Goal: Information Seeking & Learning: Find specific fact

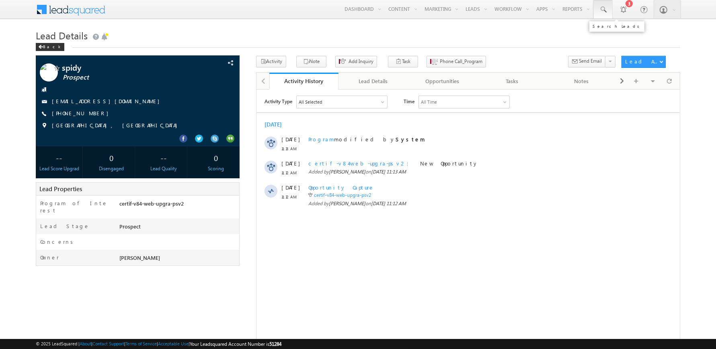
click at [601, 10] on span at bounding box center [603, 10] width 8 height 8
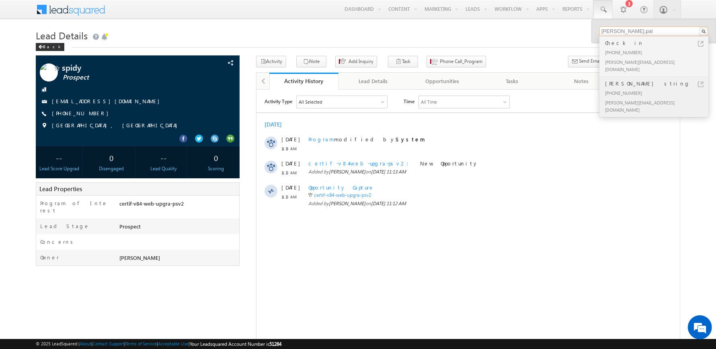
type input "[PERSON_NAME].pal"
click at [625, 98] on div "[PERSON_NAME][EMAIL_ADDRESS][DOMAIN_NAME]" at bounding box center [657, 106] width 108 height 17
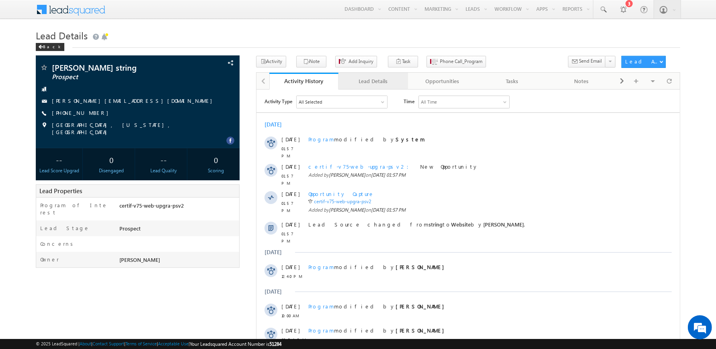
click at [361, 82] on div "Lead Details" at bounding box center [373, 81] width 56 height 10
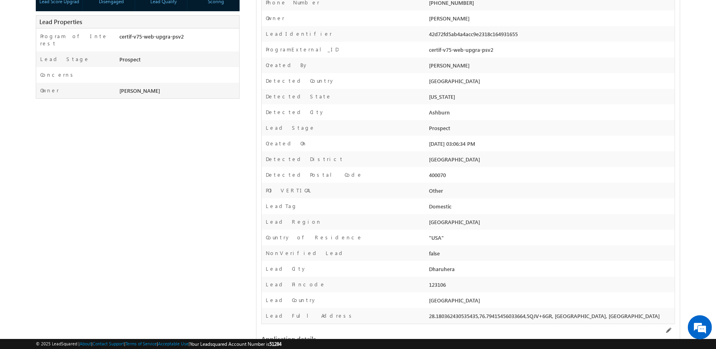
scroll to position [171, 0]
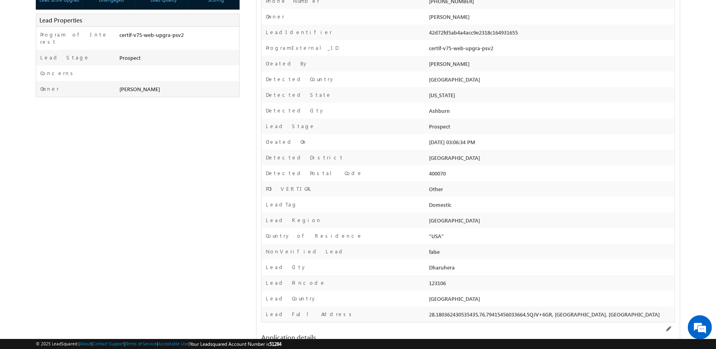
drag, startPoint x: 449, startPoint y: 235, endPoint x: 416, endPoint y: 234, distance: 32.2
click at [416, 234] on div "Country of Residence "USA"" at bounding box center [468, 236] width 413 height 16
click at [408, 236] on div "Country of Residence" at bounding box center [344, 238] width 165 height 12
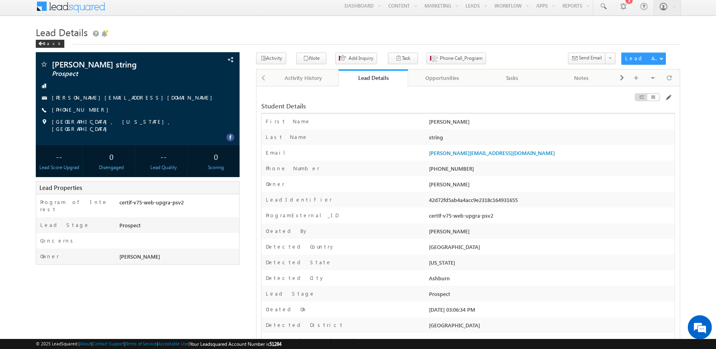
scroll to position [0, 0]
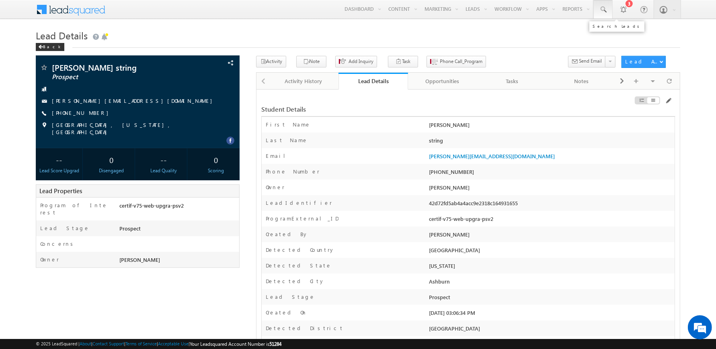
click at [606, 9] on span at bounding box center [603, 10] width 8 height 8
paste input "sairamoct6c@mailinator.com"
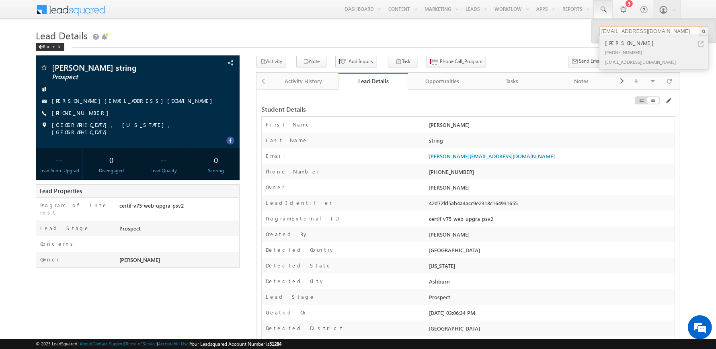
type input "sairamoct6c@mailinator.com"
click at [629, 47] on div "+91-9806101123" at bounding box center [657, 52] width 108 height 10
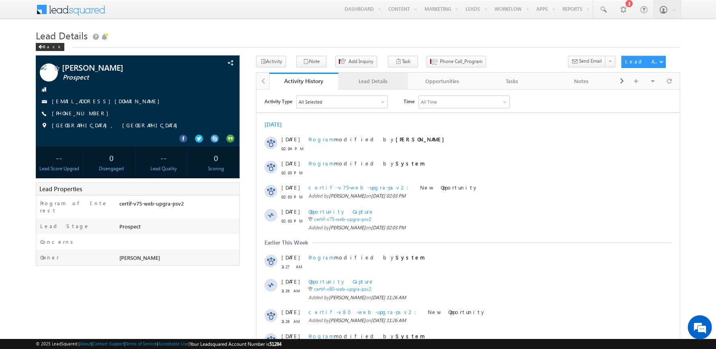
click at [370, 82] on div "Lead Details" at bounding box center [373, 81] width 56 height 10
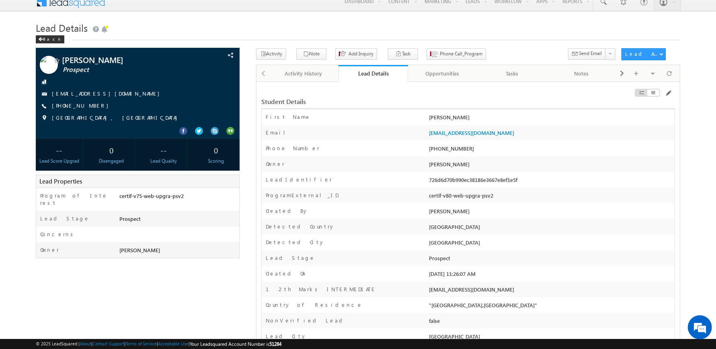
scroll to position [8, 0]
drag, startPoint x: 426, startPoint y: 195, endPoint x: 512, endPoint y: 194, distance: 86.8
click at [512, 194] on div "ProgramExternal_ID certif-v80-web-upgra-psv2" at bounding box center [468, 195] width 413 height 16
click at [474, 208] on div "[PERSON_NAME]" at bounding box center [551, 212] width 248 height 11
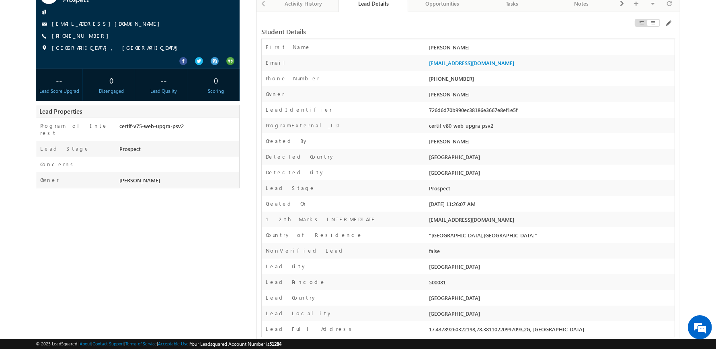
scroll to position [0, 0]
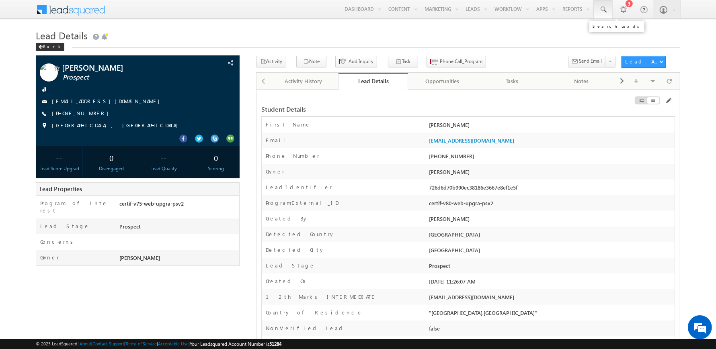
click at [607, 8] on span at bounding box center [603, 10] width 8 height 8
paste input "urtioerutllkj@gmail.com"
type input "urtioerutllkj@gmail.com"
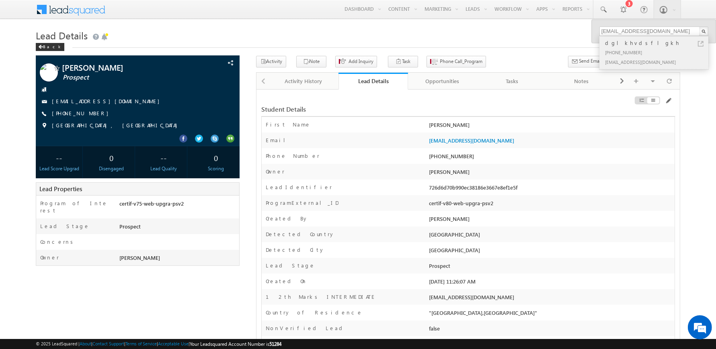
click at [628, 49] on div "+91-9098094564" at bounding box center [657, 52] width 108 height 10
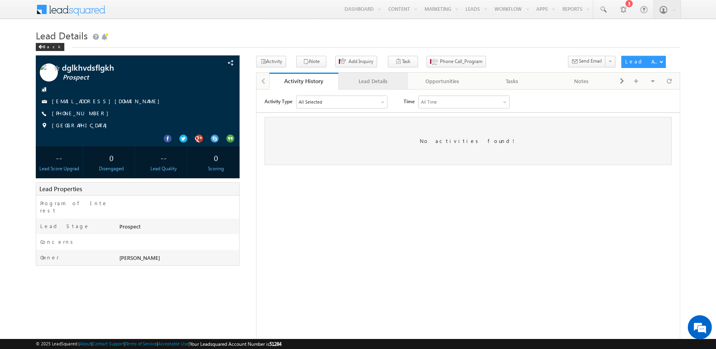
click at [373, 84] on div "Lead Details" at bounding box center [373, 81] width 56 height 10
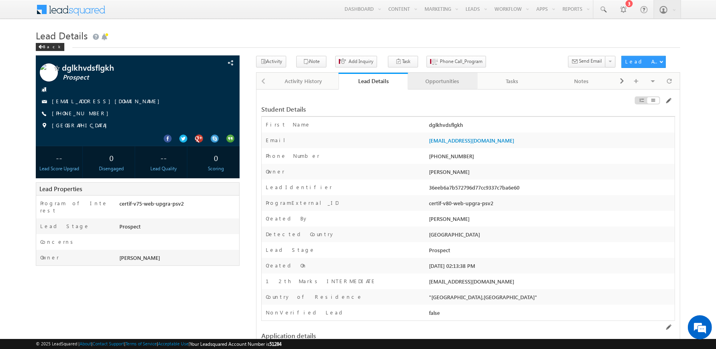
click at [434, 82] on div "Opportunities" at bounding box center [442, 81] width 56 height 10
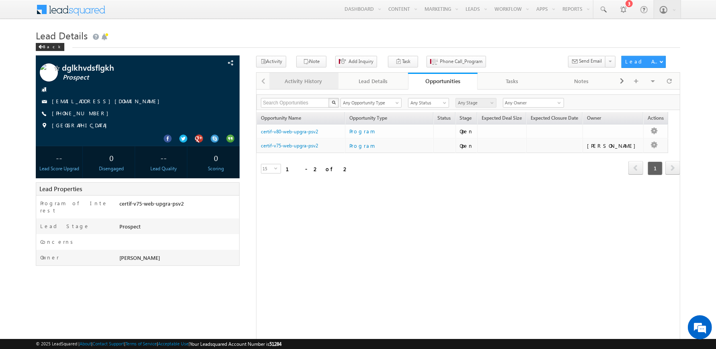
click at [338, 78] on link "Activity History" at bounding box center [304, 81] width 70 height 17
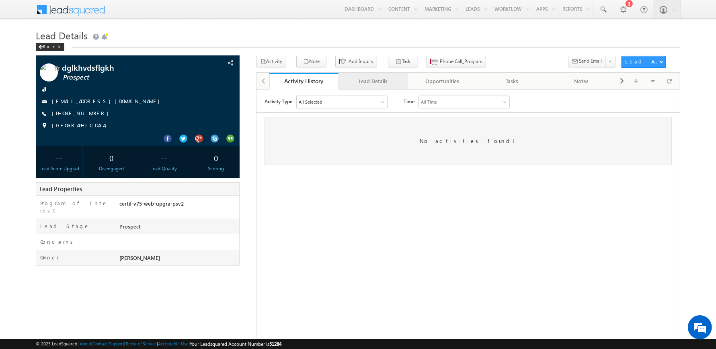
click at [369, 73] on link "Lead Details" at bounding box center [373, 81] width 70 height 17
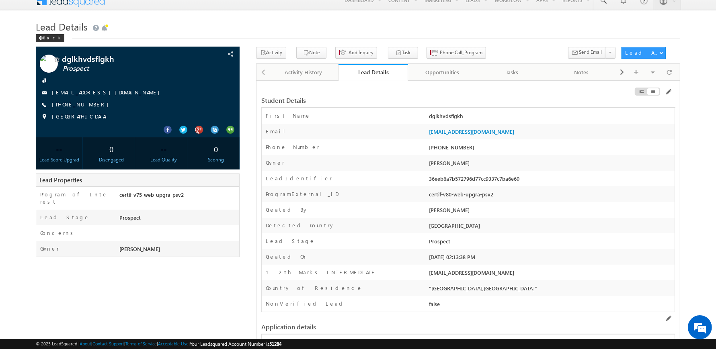
scroll to position [10, 0]
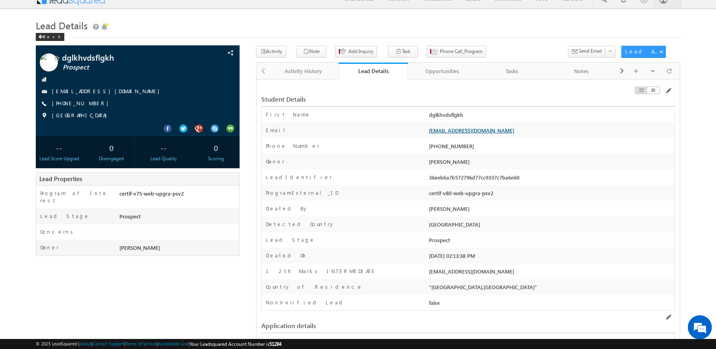
drag, startPoint x: 494, startPoint y: 129, endPoint x: 430, endPoint y: 128, distance: 64.7
click at [430, 128] on div "urtioerutllkj@gmail.com" at bounding box center [551, 132] width 248 height 11
copy link "urtioerutllkj@gmail.com"
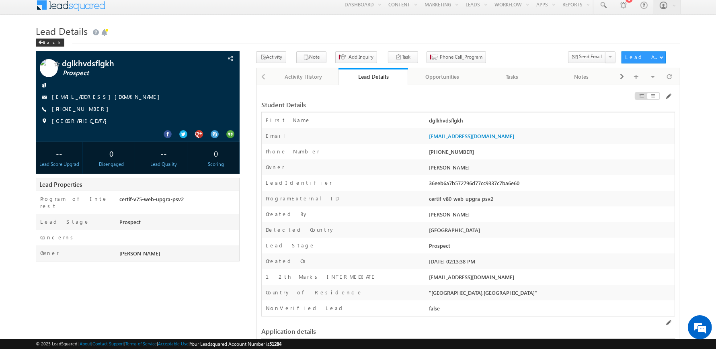
scroll to position [0, 0]
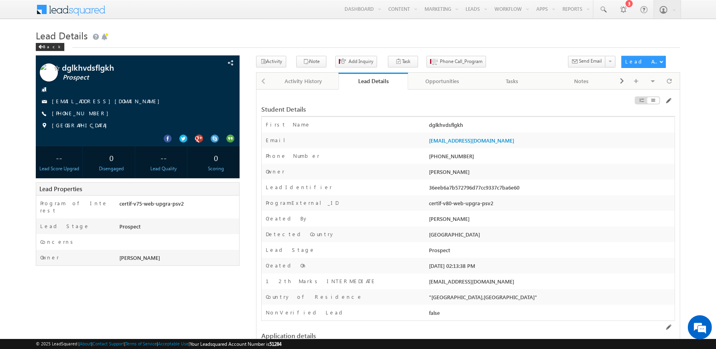
click at [493, 145] on div "urtioerutllkj@gmail.com" at bounding box center [551, 142] width 248 height 11
drag, startPoint x: 493, startPoint y: 142, endPoint x: 427, endPoint y: 141, distance: 65.9
click at [427, 141] on div "urtioerutllkj@gmail.com" at bounding box center [551, 142] width 248 height 11
copy link "urtioerutllkj@gmail.com"
click at [672, 80] on span at bounding box center [669, 81] width 5 height 14
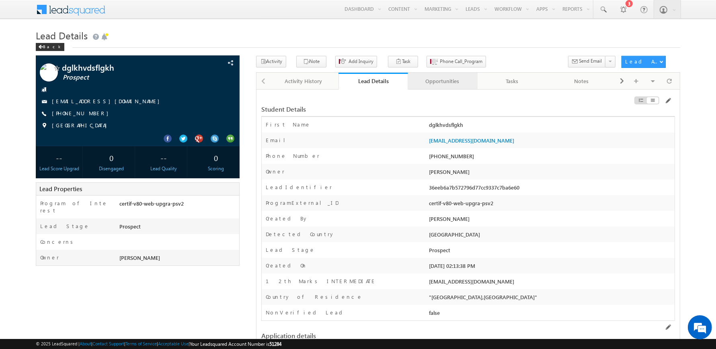
click at [436, 82] on div "Opportunities" at bounding box center [442, 81] width 56 height 10
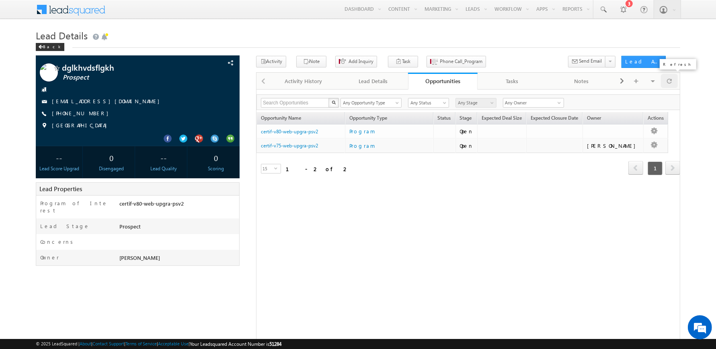
click at [669, 82] on span at bounding box center [669, 81] width 5 height 14
click at [671, 80] on span at bounding box center [669, 81] width 5 height 14
click at [370, 83] on div "Lead Details" at bounding box center [373, 81] width 56 height 10
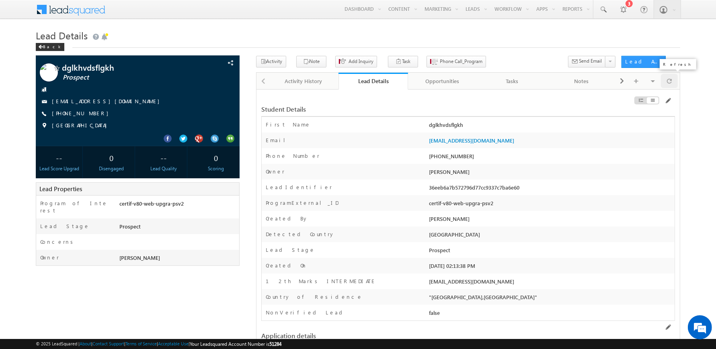
click at [665, 82] on div at bounding box center [669, 81] width 16 height 14
